Goal: Information Seeking & Learning: Understand process/instructions

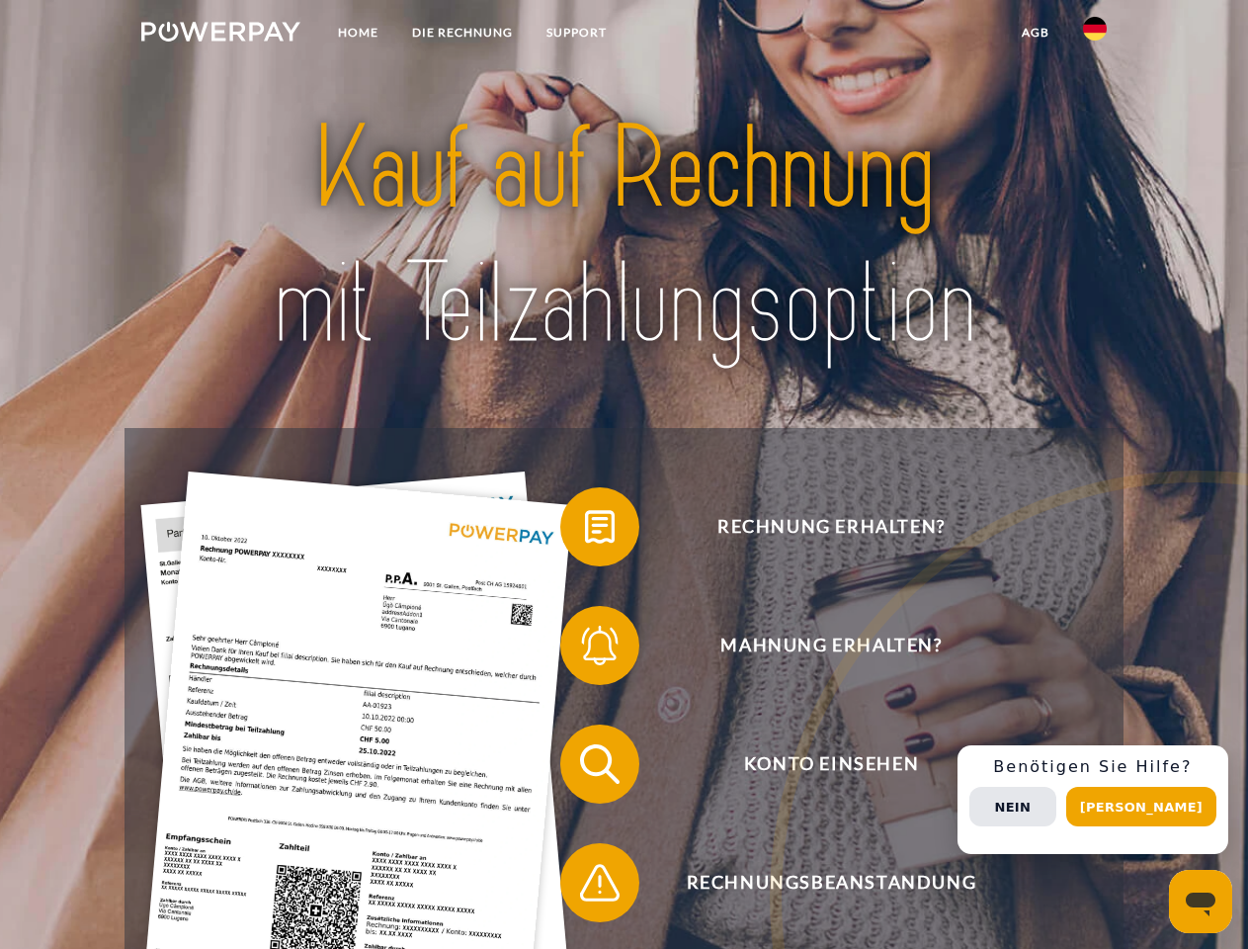
click at [220, 35] on img at bounding box center [220, 32] width 159 height 20
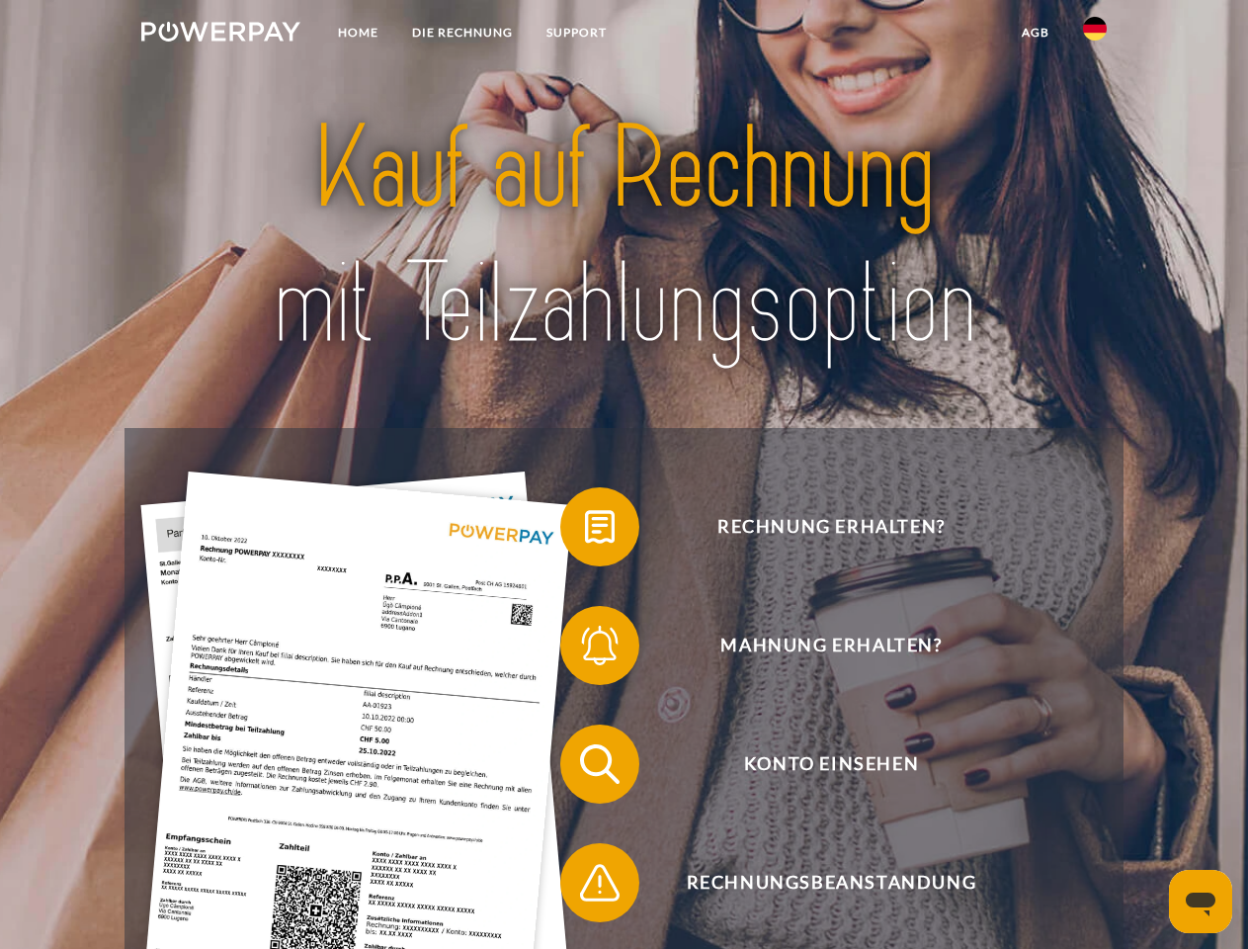
click at [1095, 35] on img at bounding box center [1095, 29] width 24 height 24
click at [1035, 33] on link "agb" at bounding box center [1035, 33] width 61 height 36
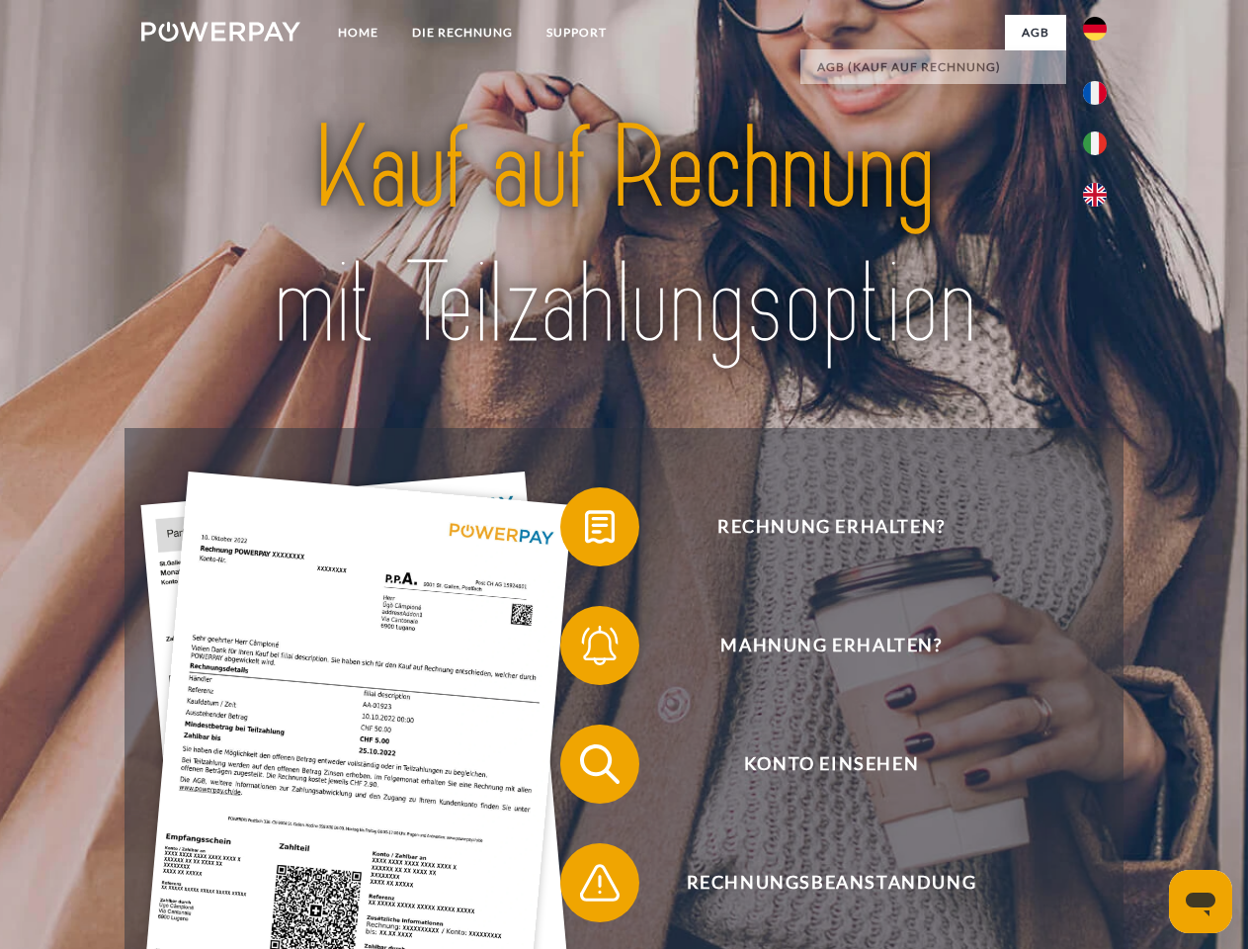
click at [585, 531] on span at bounding box center [570, 526] width 99 height 99
click at [585, 649] on span at bounding box center [570, 645] width 99 height 99
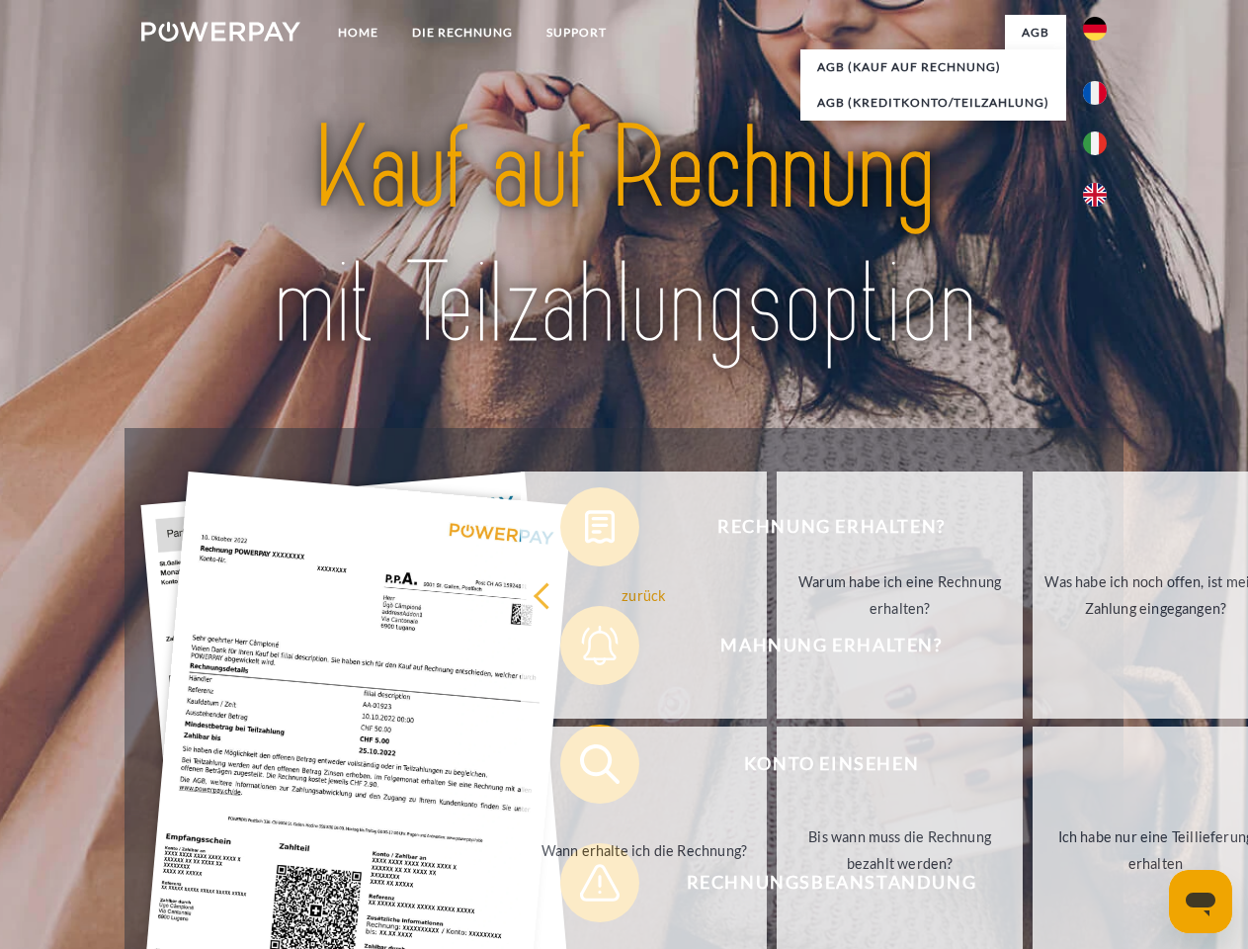
click at [777, 768] on link "Bis wann muss die Rechnung bezahlt werden?" at bounding box center [900, 849] width 246 height 247
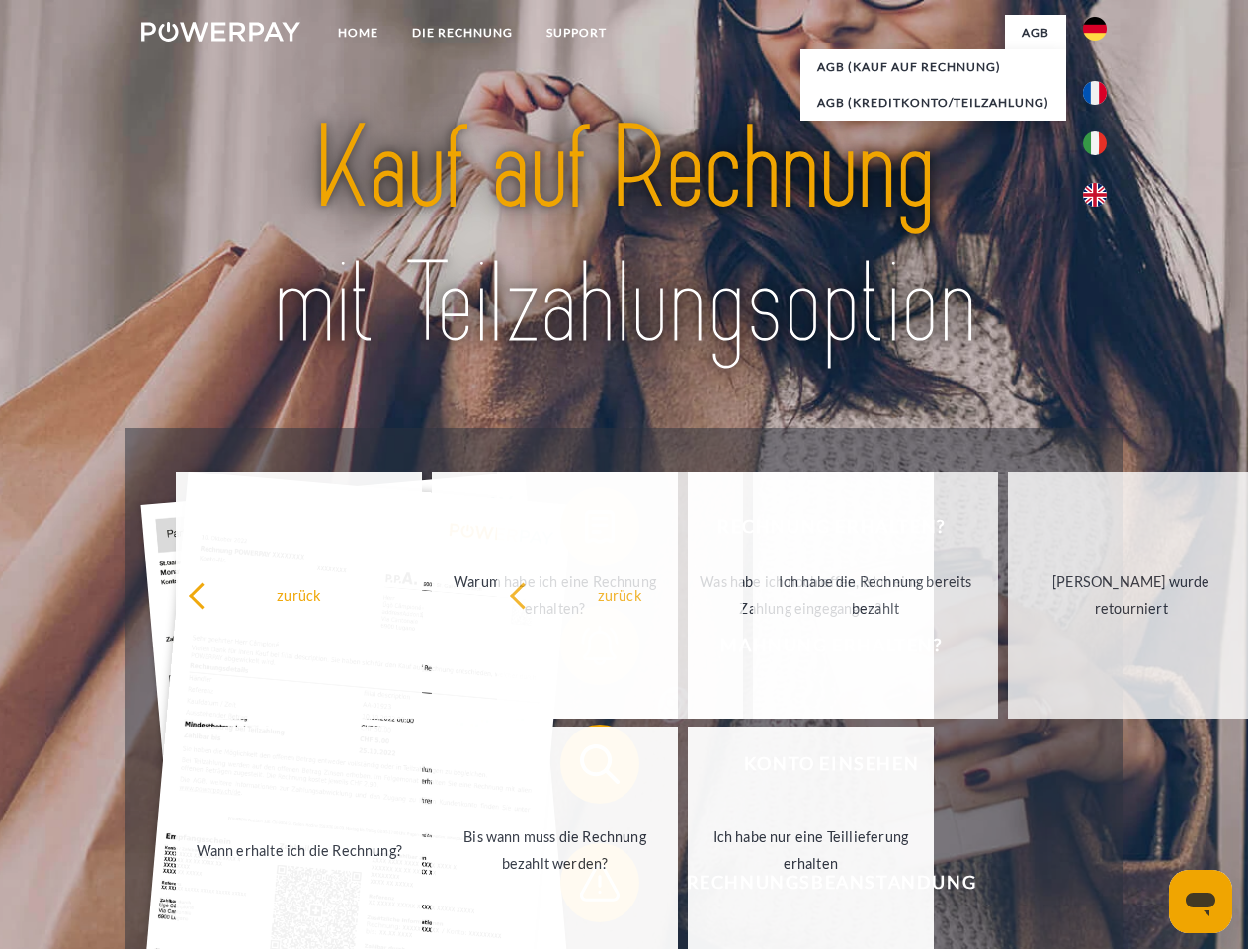
click at [585, 886] on span at bounding box center [570, 882] width 99 height 99
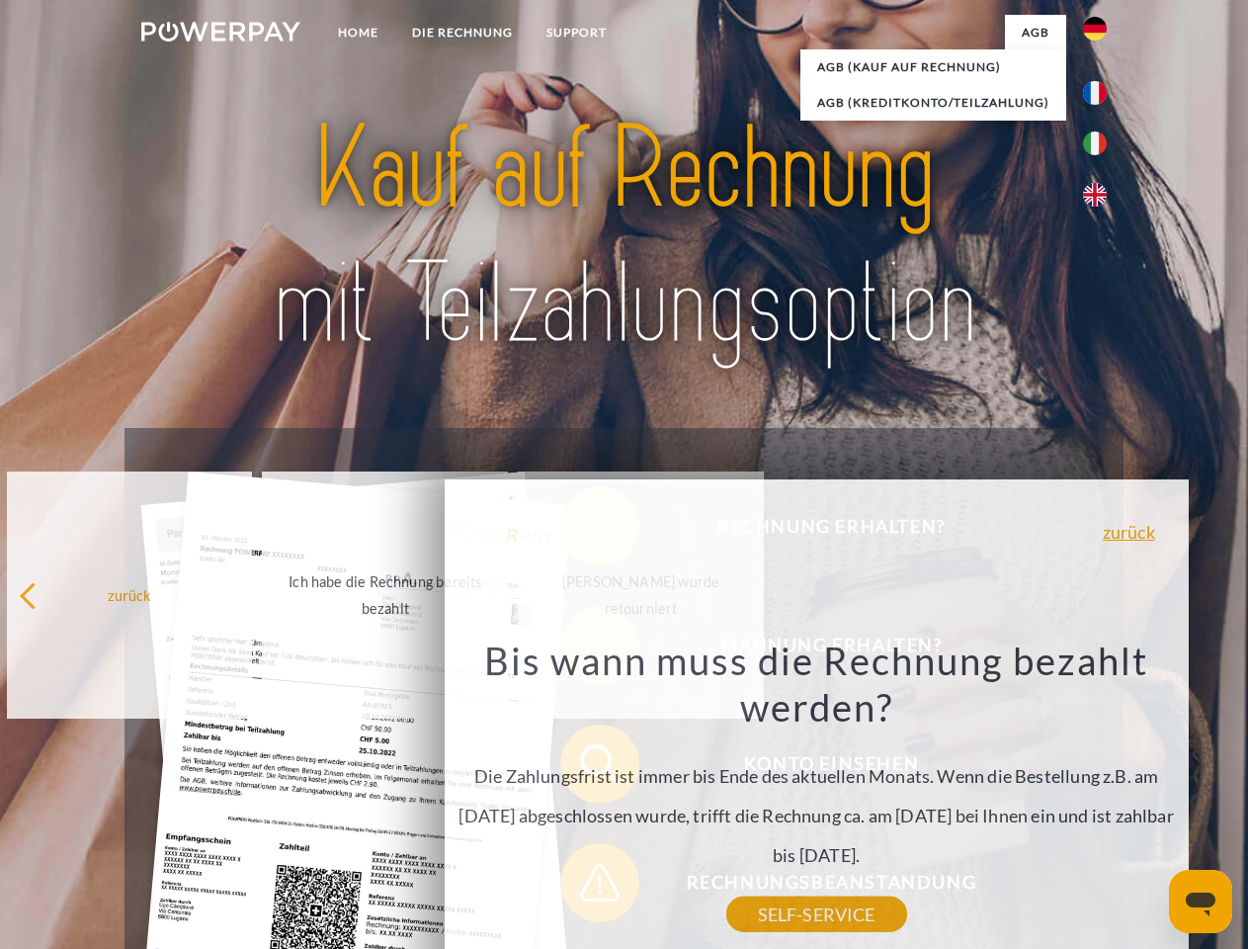
click at [1100, 800] on div "Rechnung erhalten? Mahnung erhalten? Konto einsehen" at bounding box center [624, 823] width 998 height 791
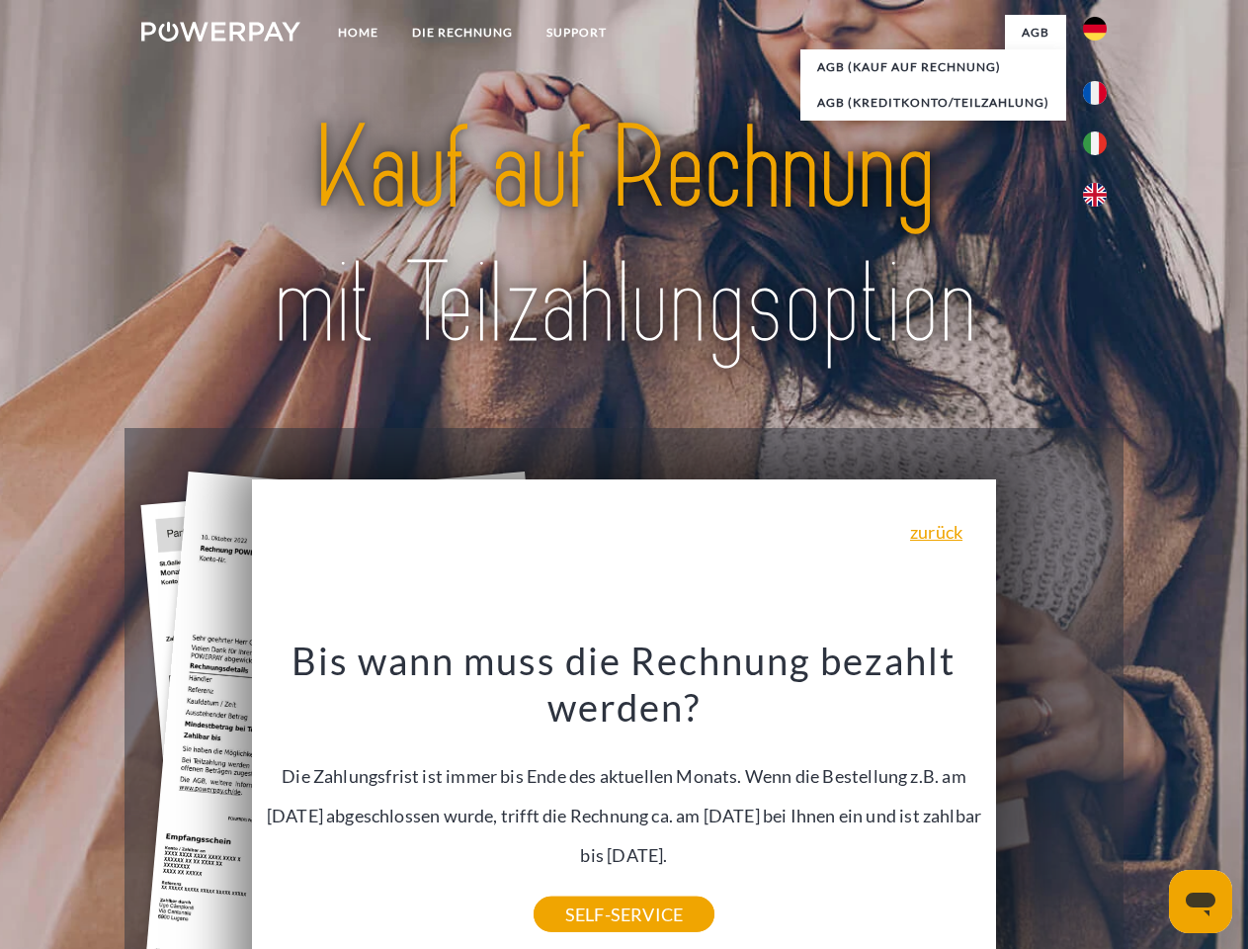
click at [1052, 803] on span "Konto einsehen" at bounding box center [831, 763] width 484 height 79
click at [1148, 806] on header "Home DIE RECHNUNG SUPPORT" at bounding box center [624, 682] width 1248 height 1365
